Goal: Task Accomplishment & Management: Use online tool/utility

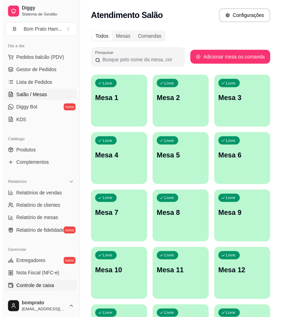
scroll to position [117, 0]
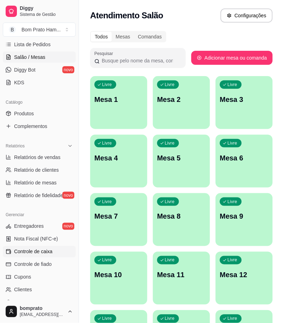
click at [56, 250] on link "Controle de caixa" at bounding box center [39, 251] width 73 height 11
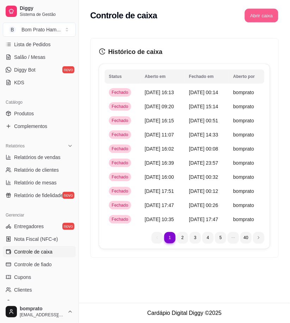
click at [260, 16] on button "Abrir caixa" at bounding box center [261, 16] width 33 height 14
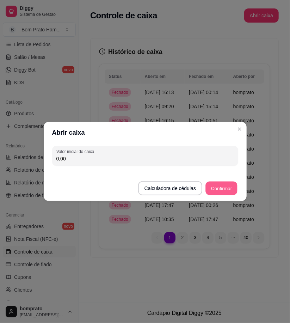
click at [225, 190] on button "Confirmar" at bounding box center [222, 189] width 32 height 14
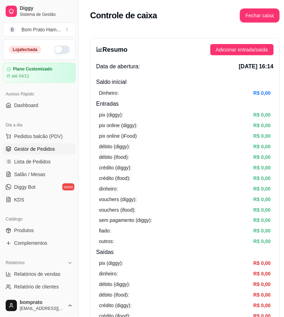
click at [43, 148] on span "Gestor de Pedidos" at bounding box center [34, 149] width 41 height 7
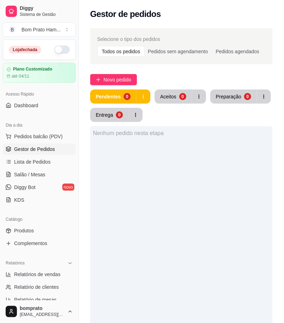
click at [59, 49] on button "button" at bounding box center [62, 49] width 16 height 8
